Goal: Task Accomplishment & Management: Manage account settings

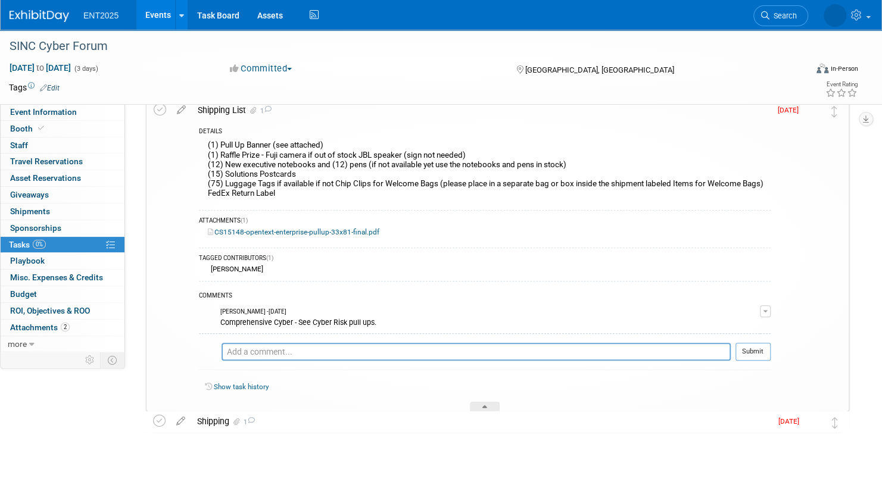
scroll to position [77, 0]
click at [411, 416] on div "Shipping 1" at bounding box center [481, 421] width 580 height 20
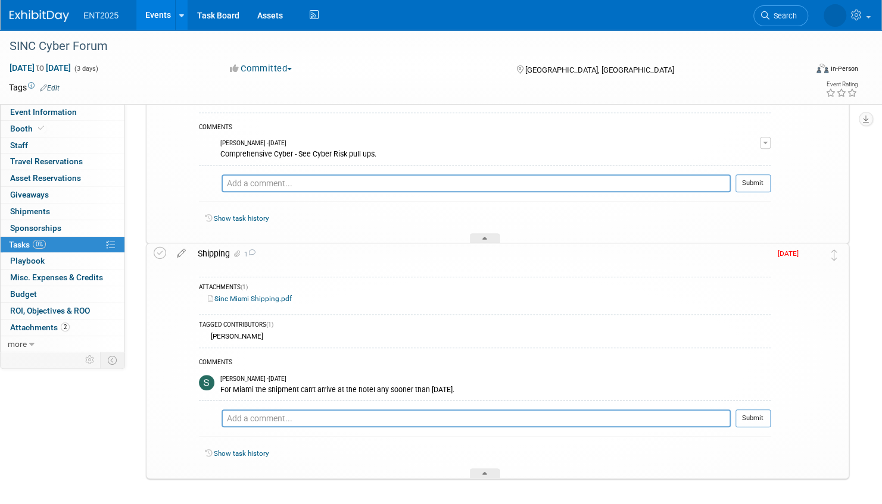
scroll to position [256, 0]
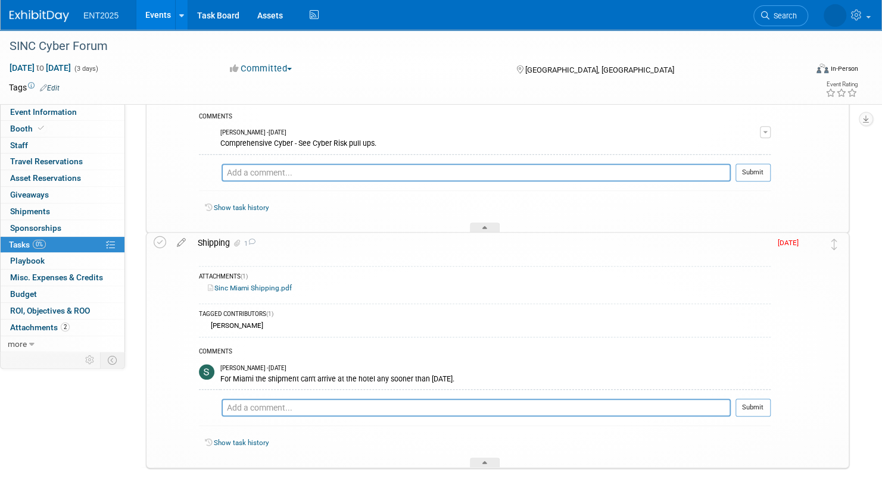
click at [521, 370] on div "Stephanie Silva - 11 days ago" at bounding box center [495, 368] width 550 height 8
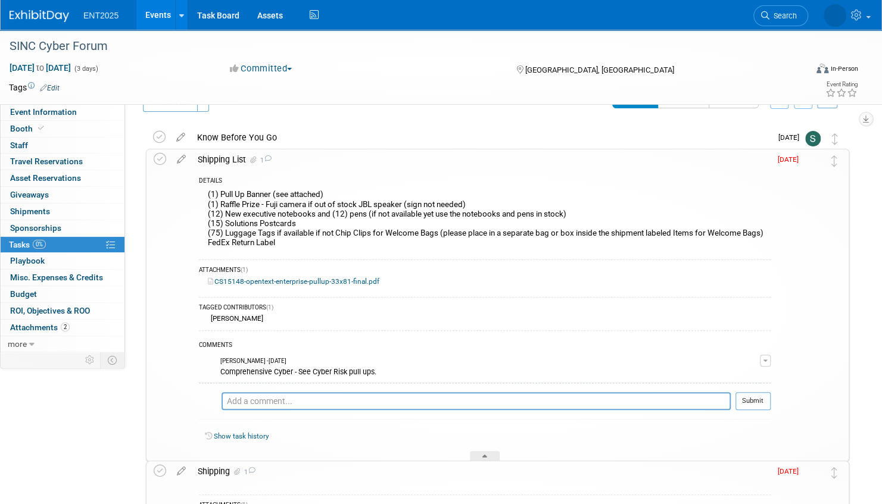
scroll to position [18, 0]
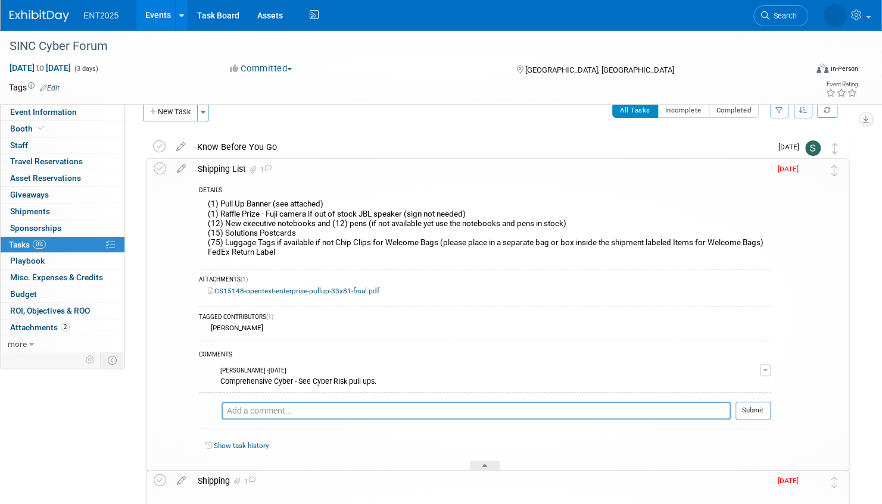
click at [161, 15] on link "Events" at bounding box center [157, 15] width 43 height 30
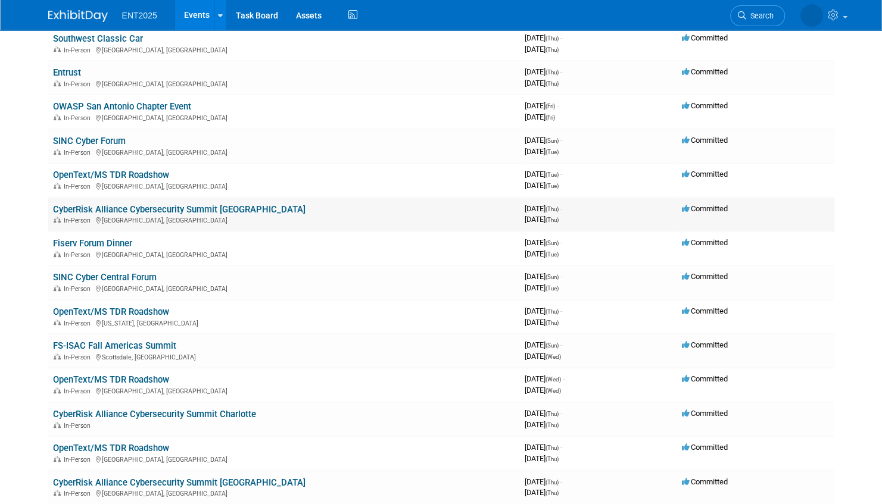
scroll to position [298, 0]
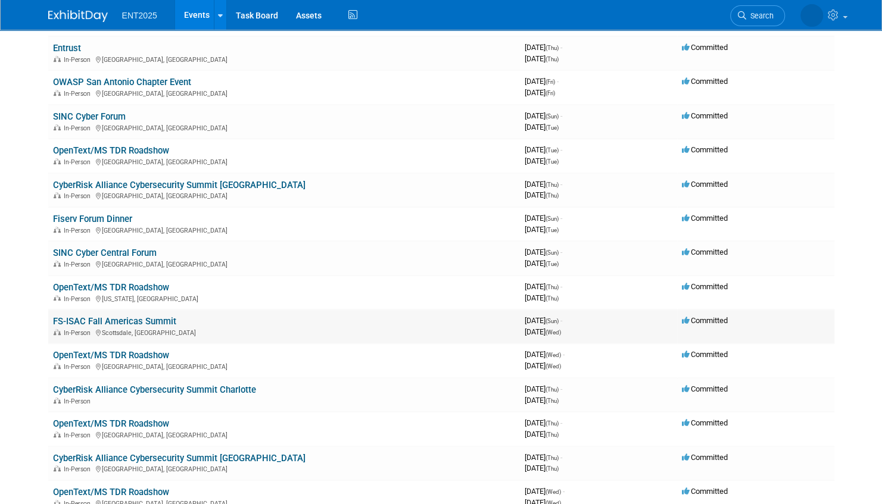
click at [137, 321] on link "FS-ISAC Fall Americas Summit" at bounding box center [114, 321] width 123 height 11
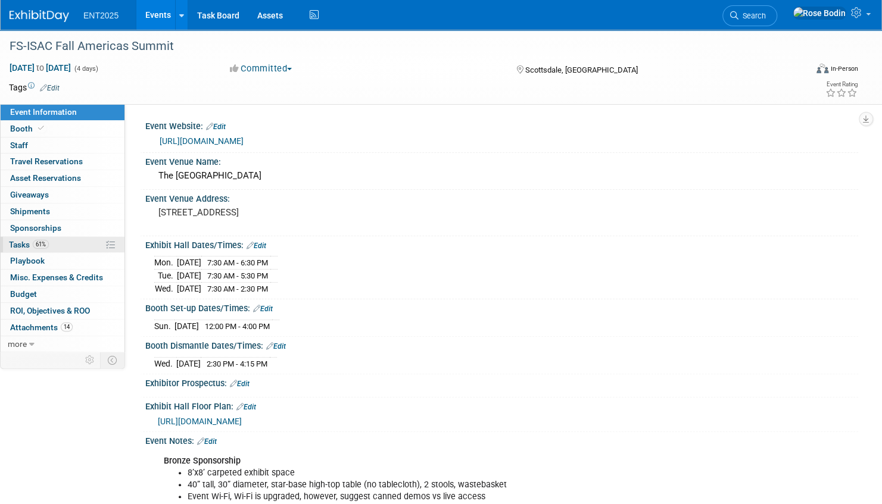
click at [85, 243] on link "61% Tasks 61%" at bounding box center [63, 245] width 124 height 16
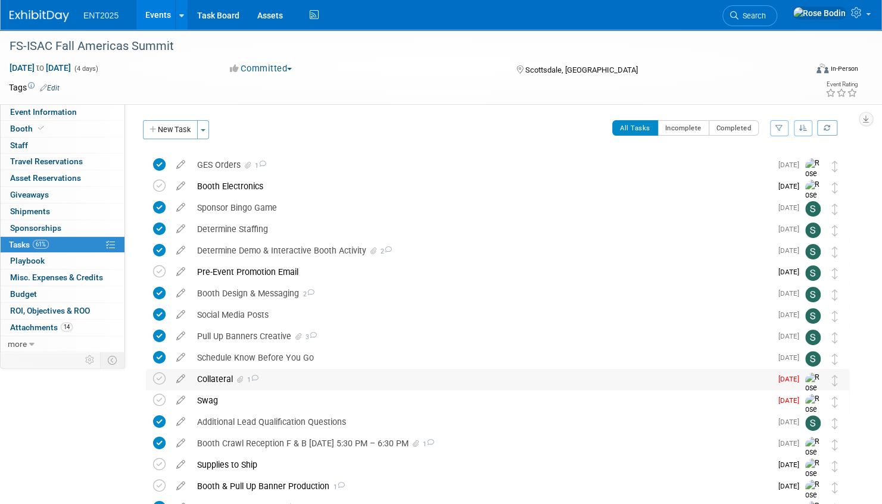
click at [296, 381] on div "Collateral 1" at bounding box center [481, 379] width 580 height 20
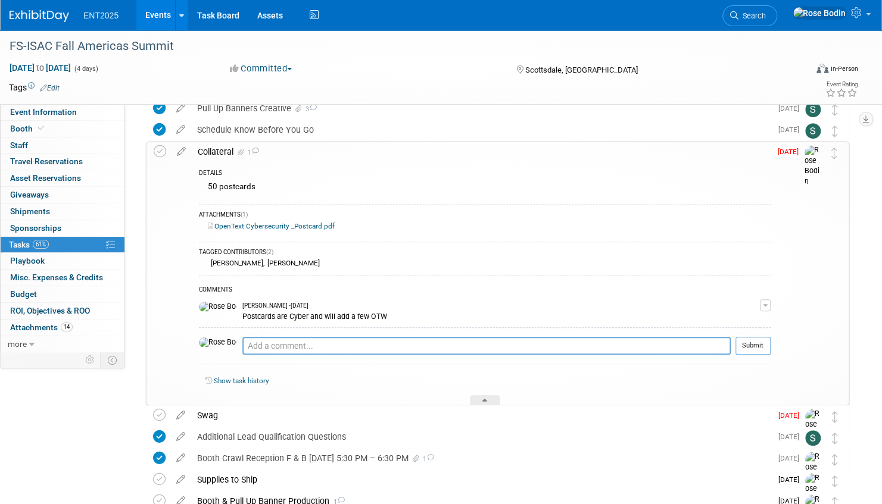
scroll to position [298, 0]
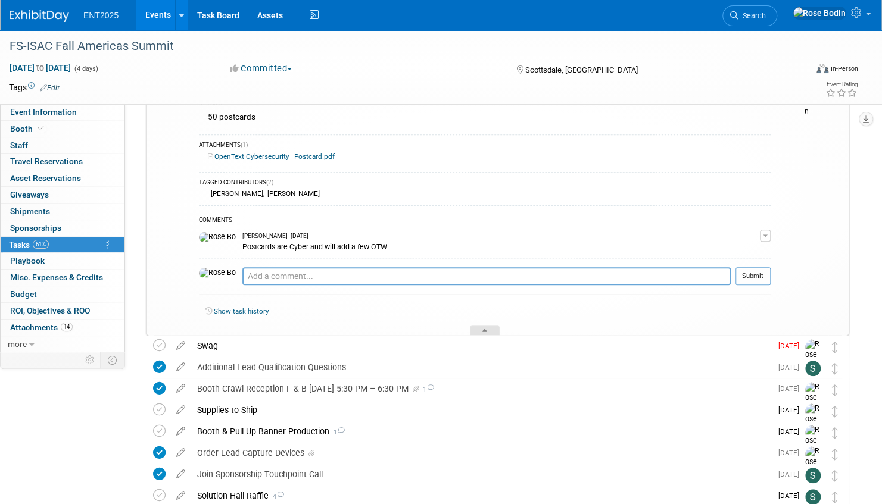
click at [484, 329] on icon at bounding box center [484, 332] width 5 height 7
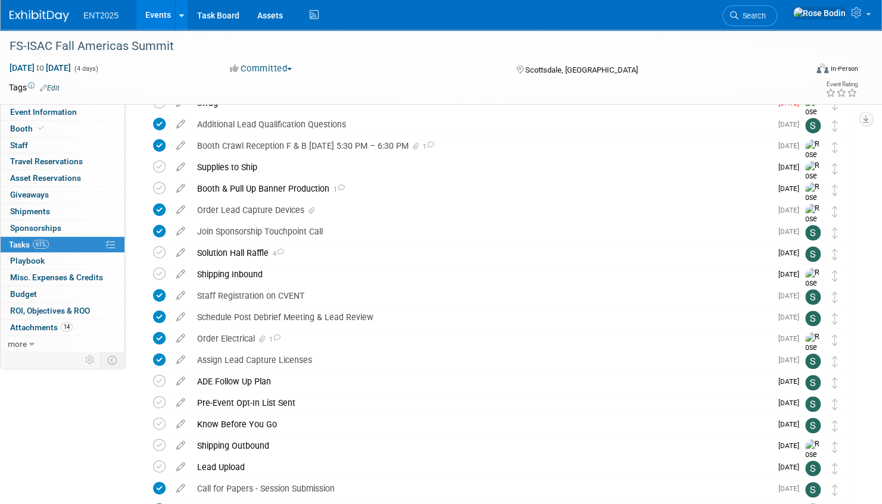
click at [155, 13] on link "Events" at bounding box center [157, 15] width 43 height 30
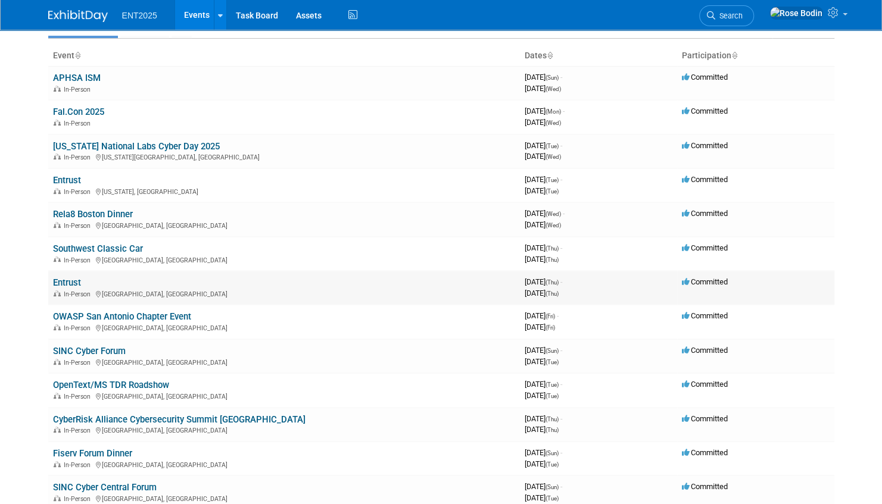
scroll to position [119, 0]
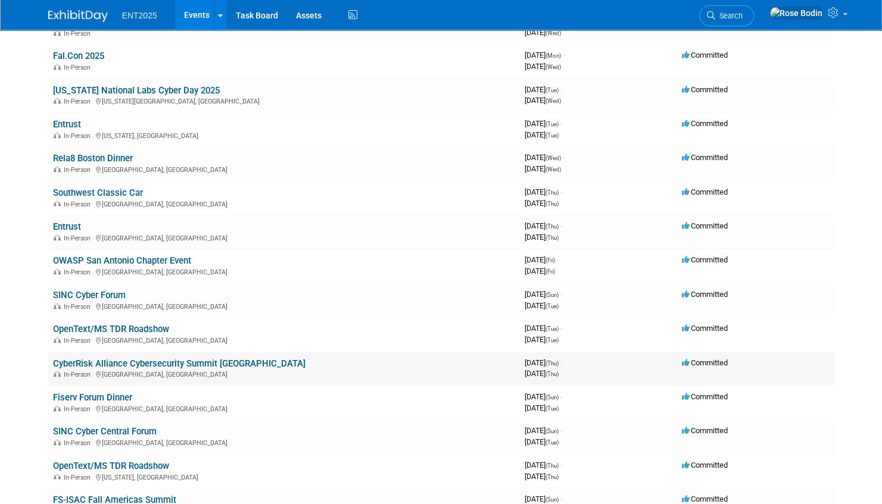
click at [220, 361] on link "CyberRisk Alliance Cybersecurity Summit [GEOGRAPHIC_DATA]" at bounding box center [179, 363] width 252 height 11
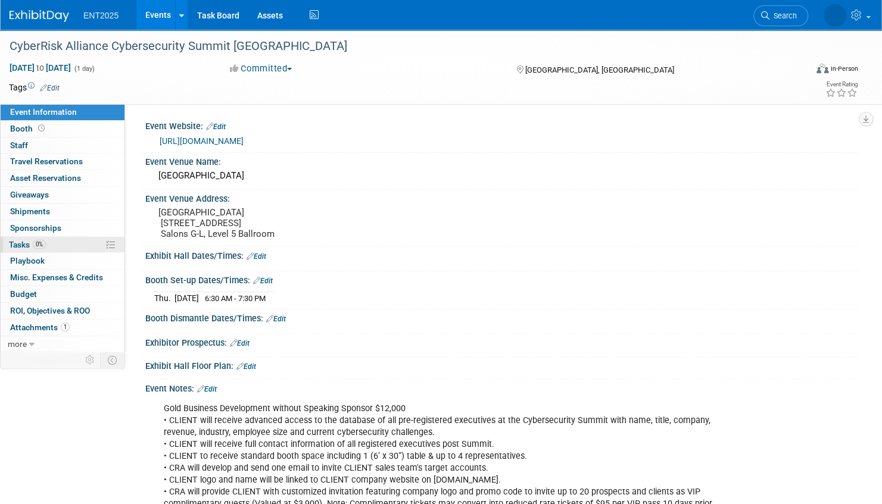
click at [86, 244] on link "0% Tasks 0%" at bounding box center [63, 245] width 124 height 16
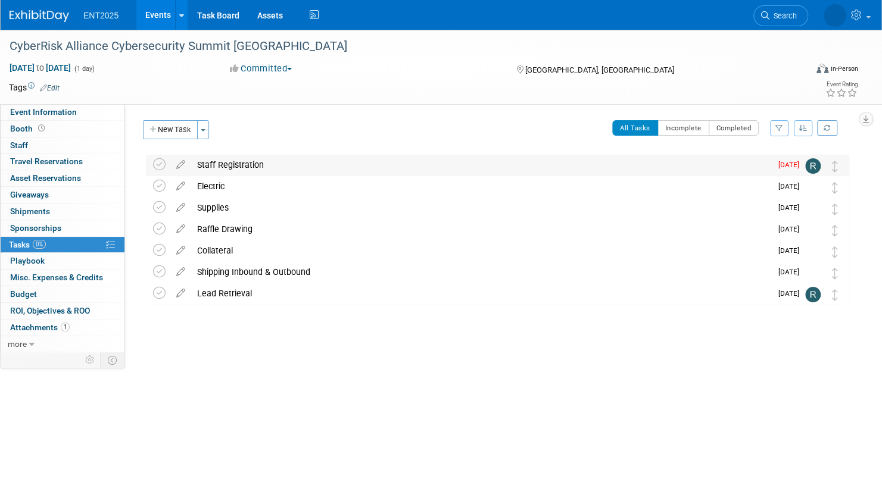
click at [283, 162] on div "Staff Registration" at bounding box center [481, 165] width 580 height 20
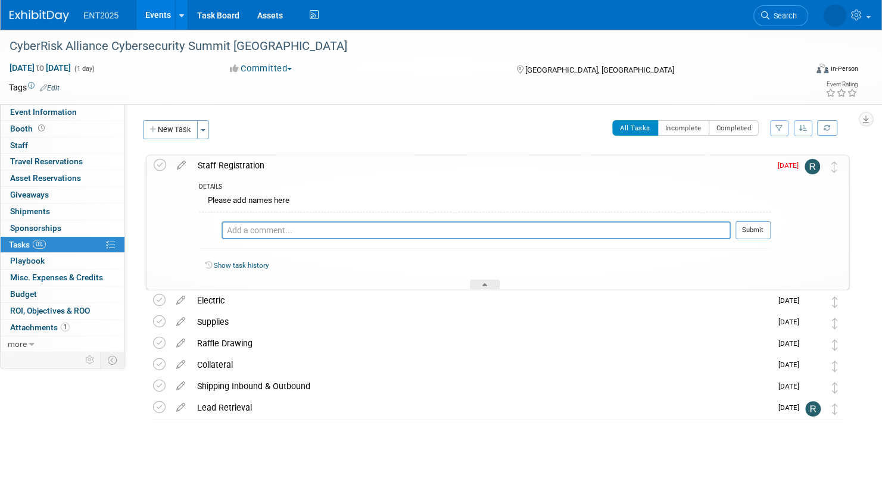
click at [308, 170] on div "Staff Registration" at bounding box center [481, 165] width 579 height 20
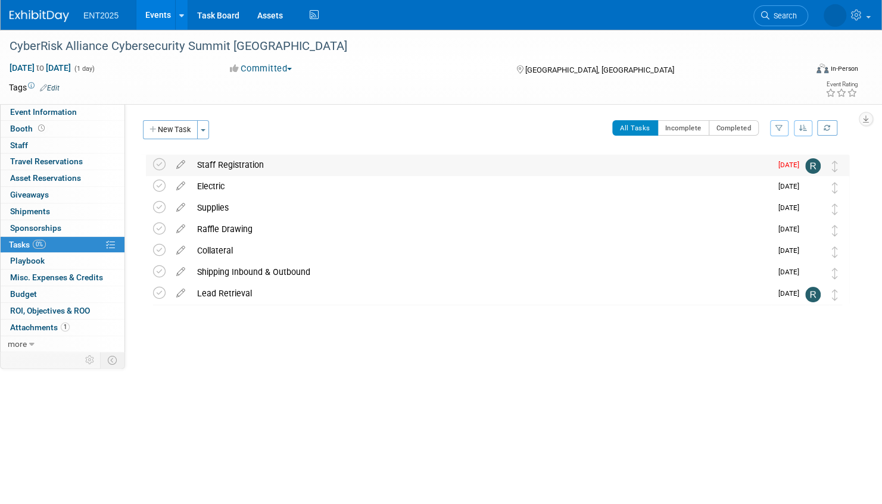
click at [310, 164] on div "Staff Registration" at bounding box center [481, 165] width 580 height 20
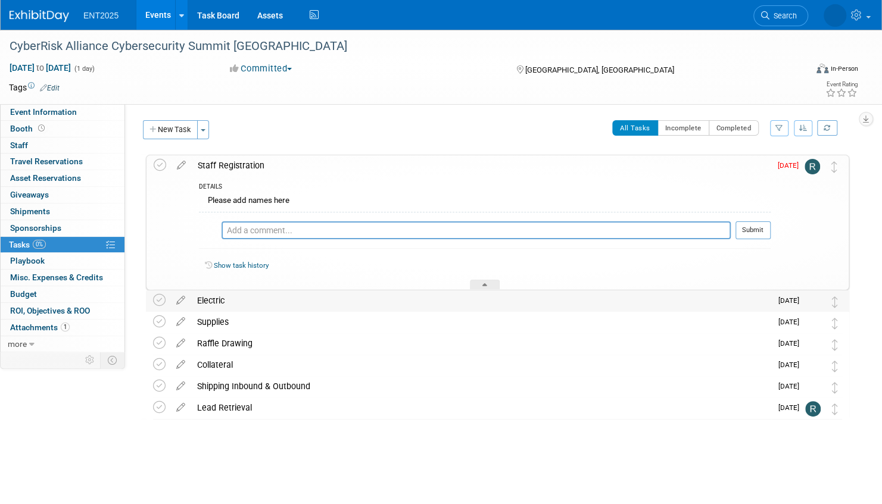
click at [401, 301] on div "Electric" at bounding box center [481, 301] width 580 height 20
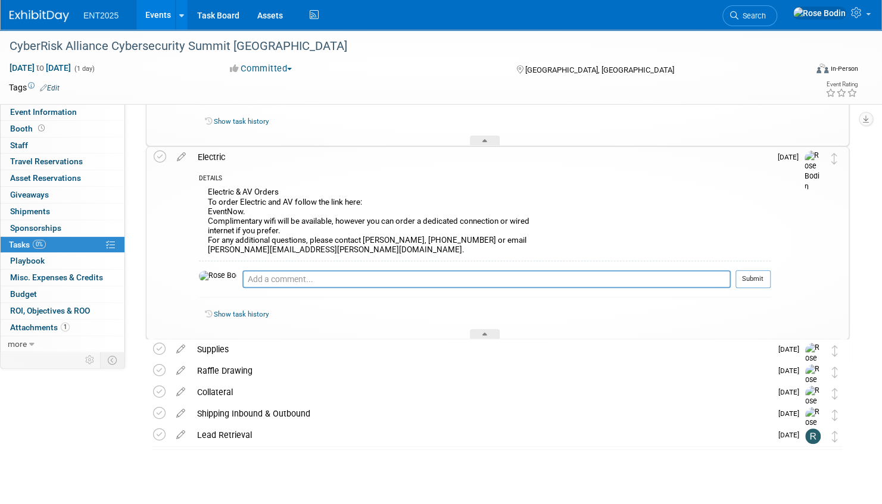
scroll to position [158, 0]
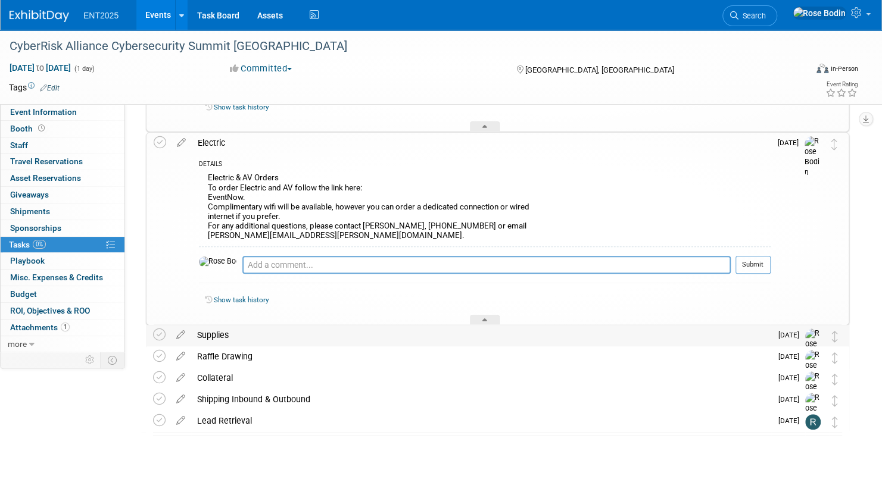
click at [422, 337] on div "Supplies" at bounding box center [481, 335] width 580 height 20
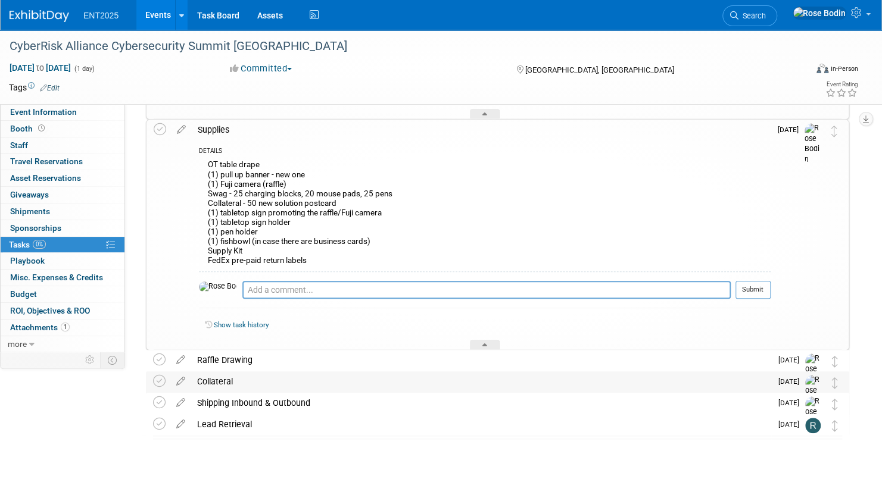
scroll to position [368, 0]
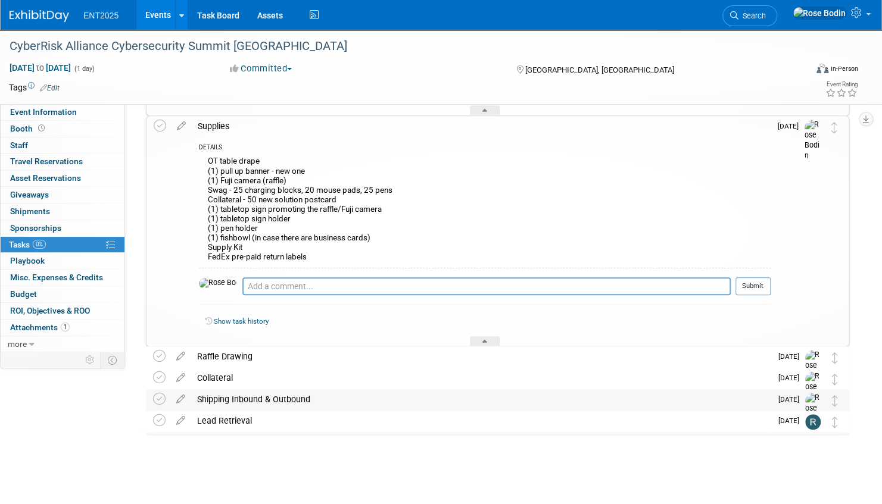
click at [450, 402] on div "Shipping Inbound & Outbound" at bounding box center [481, 399] width 580 height 20
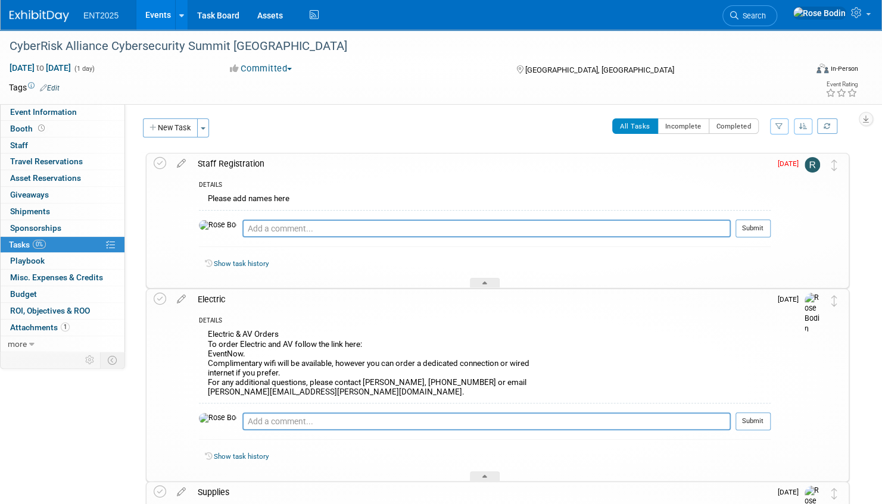
scroll to position [0, 0]
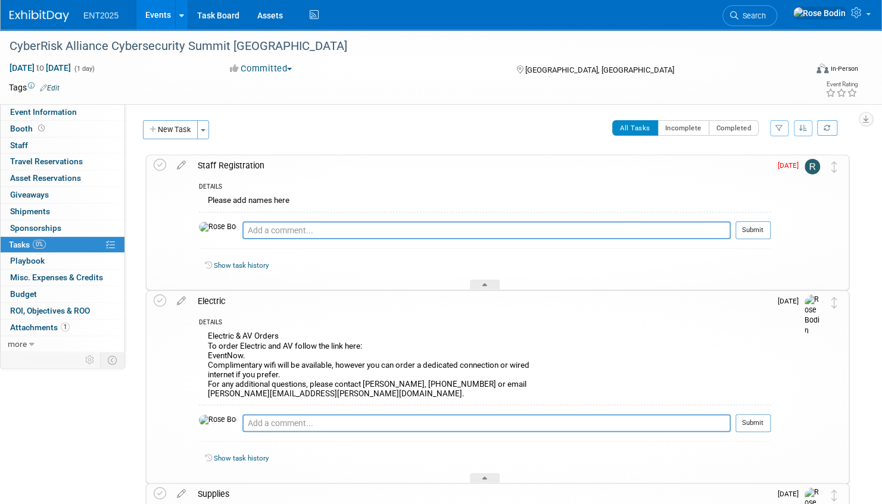
click at [569, 316] on div "DETAILS Electric & AV Orders To order Electric and AV follow the link here: Eve…" at bounding box center [481, 396] width 579 height 171
click at [375, 80] on div "Tags Edit" at bounding box center [361, 88] width 704 height 16
